Goal: Task Accomplishment & Management: Manage account settings

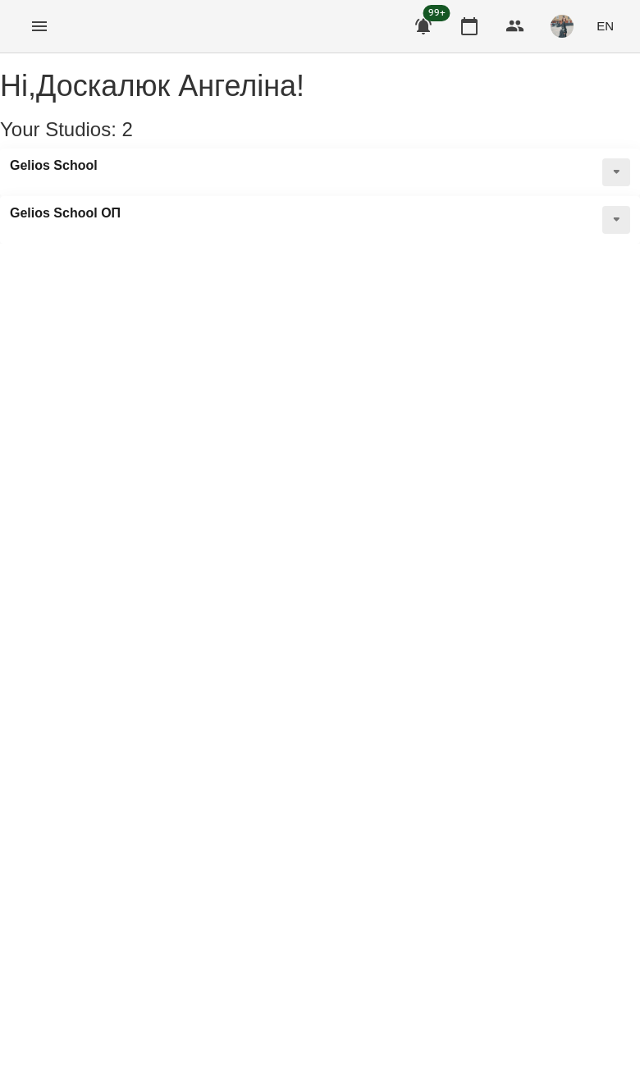
click at [24, 46] on div "For Business 99+ EN" at bounding box center [320, 26] width 640 height 53
click at [29, 70] on div "Hi , [PERSON_NAME] ! Your Studios: 2 Gelios School [GEOGRAPHIC_DATA] ОП" at bounding box center [320, 157] width 640 height 174
click at [25, 29] on button "Menu" at bounding box center [39, 26] width 39 height 39
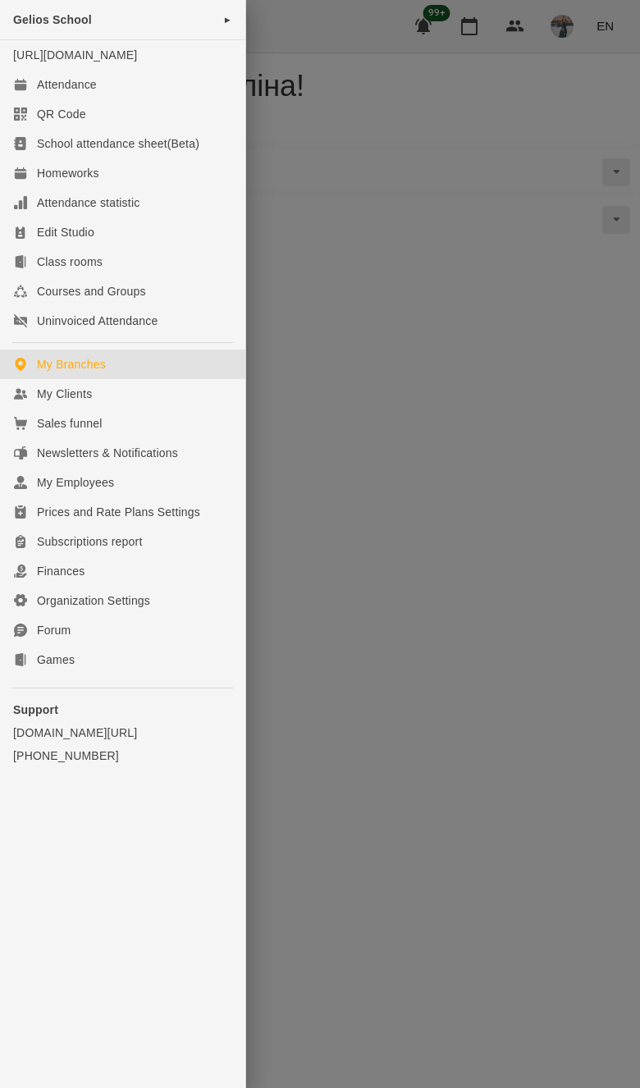
click at [49, 400] on link "My Clients" at bounding box center [122, 394] width 245 height 30
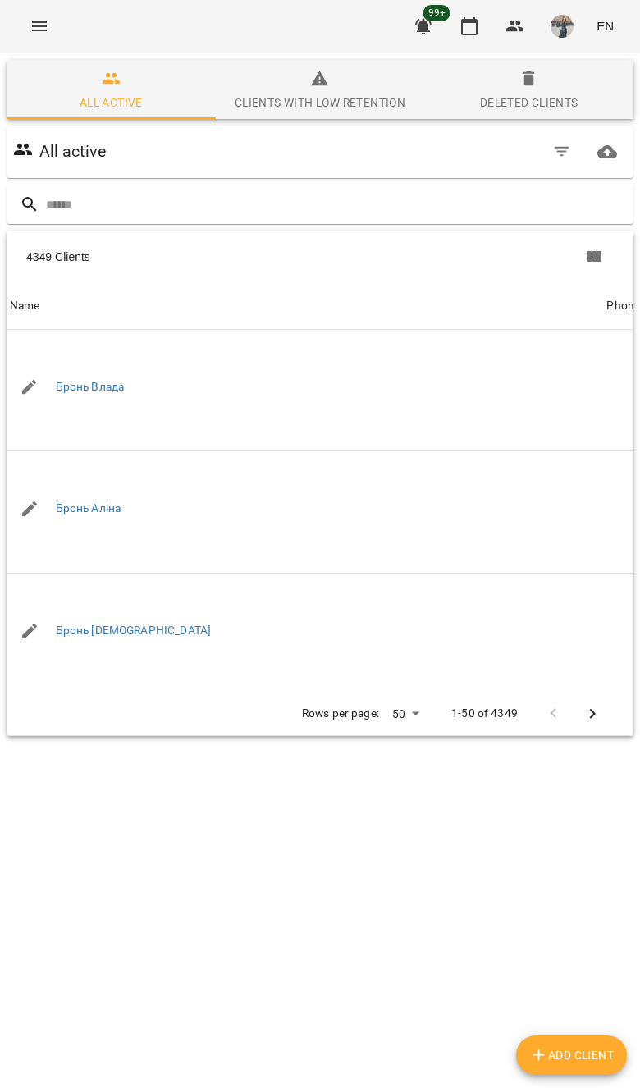
click at [546, 110] on div "Deleted clients" at bounding box center [529, 103] width 98 height 20
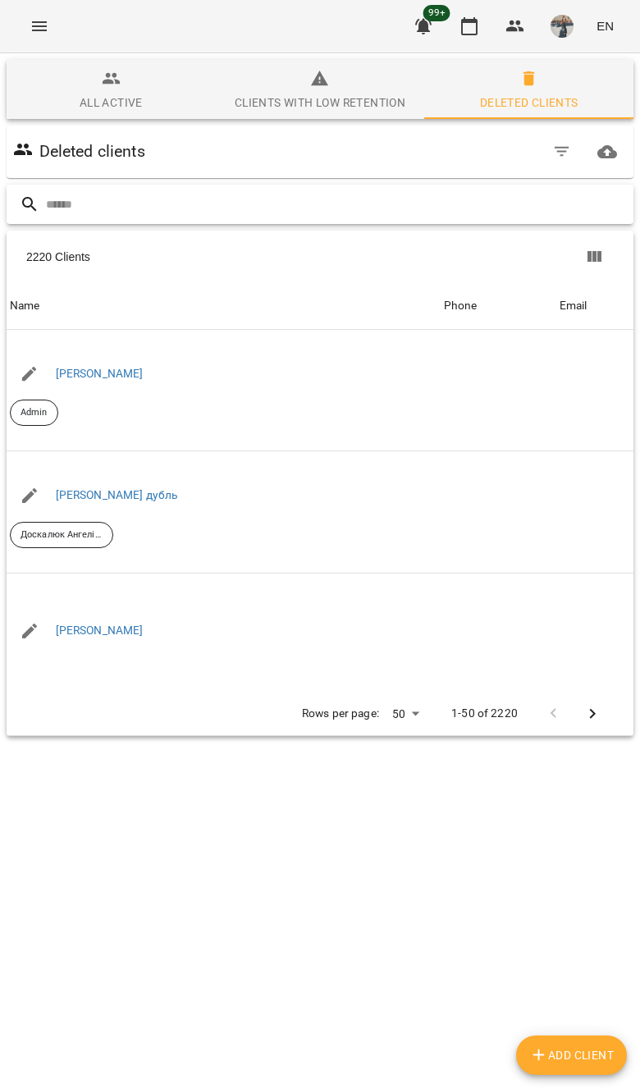
click at [437, 217] on input "text" at bounding box center [336, 204] width 581 height 27
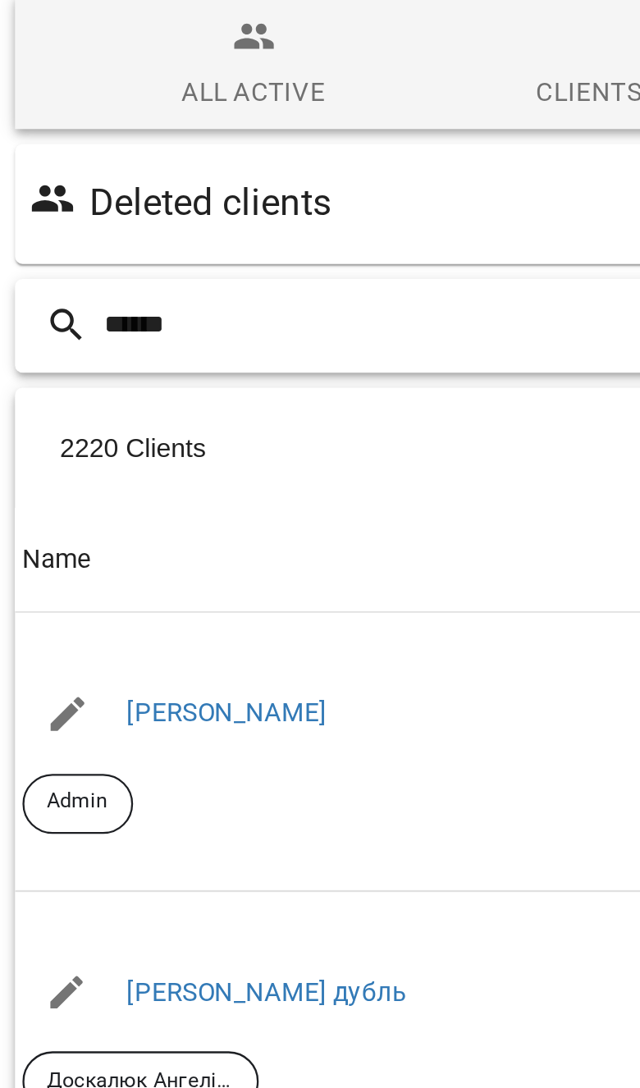
type input "******"
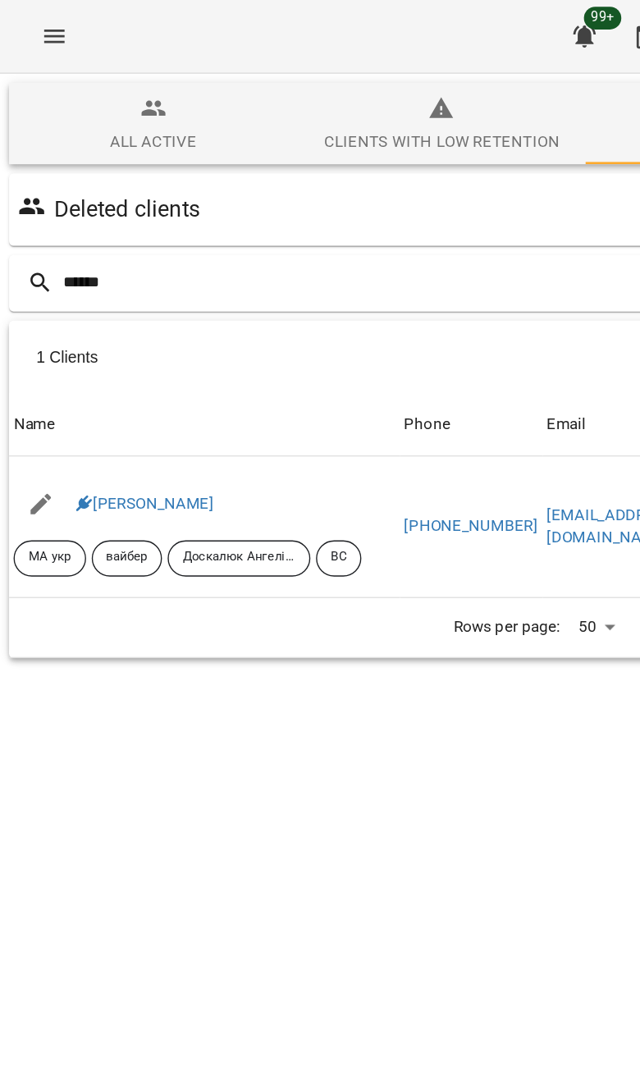
click at [64, 371] on icon at bounding box center [61, 364] width 11 height 11
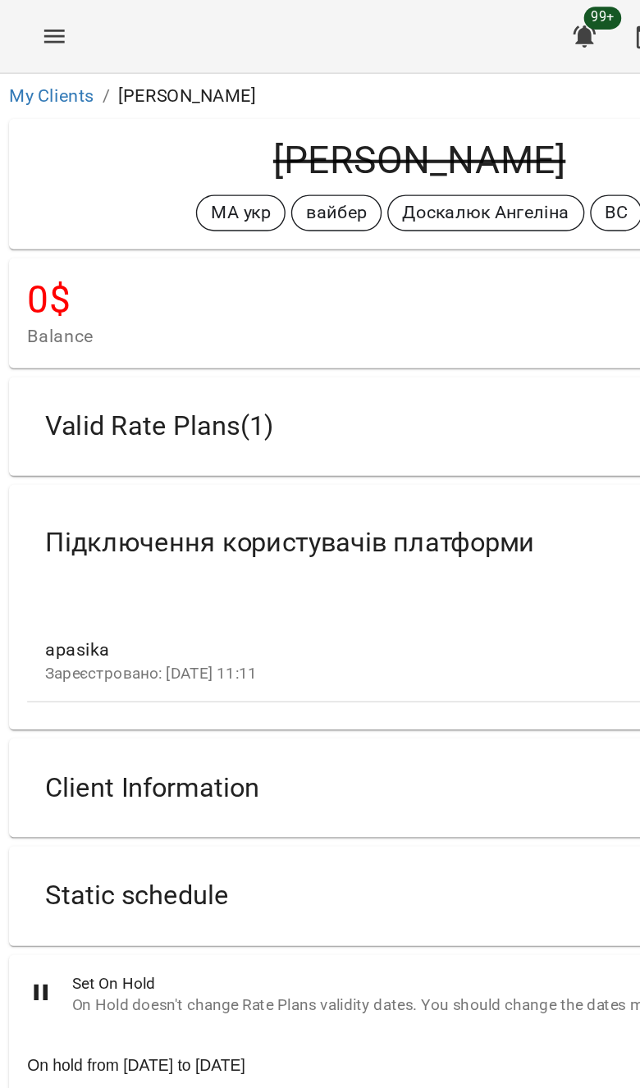
click at [427, 299] on div "Valid Rate Plans ( 1 )" at bounding box center [305, 309] width 571 height 52
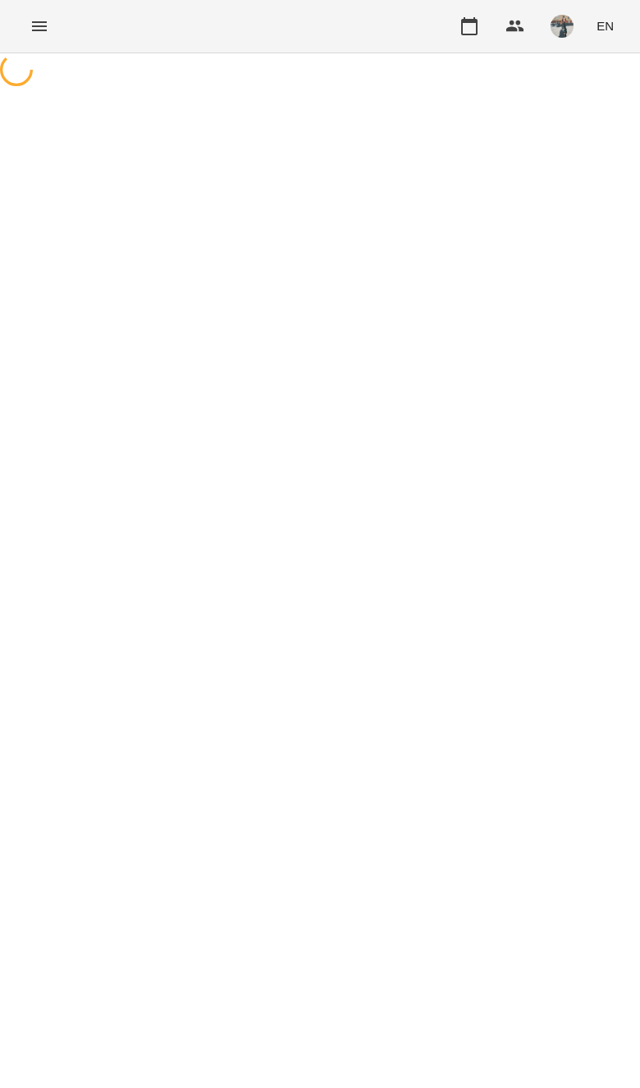
select select "*"
select select "**********"
